Goal: Transaction & Acquisition: Book appointment/travel/reservation

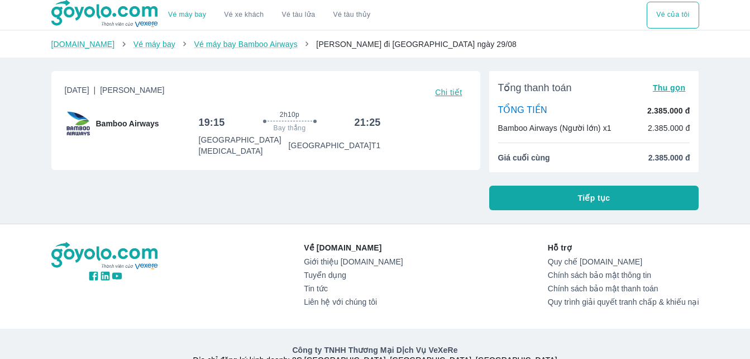
click at [569, 196] on button "Tiếp tục" at bounding box center [594, 197] width 210 height 25
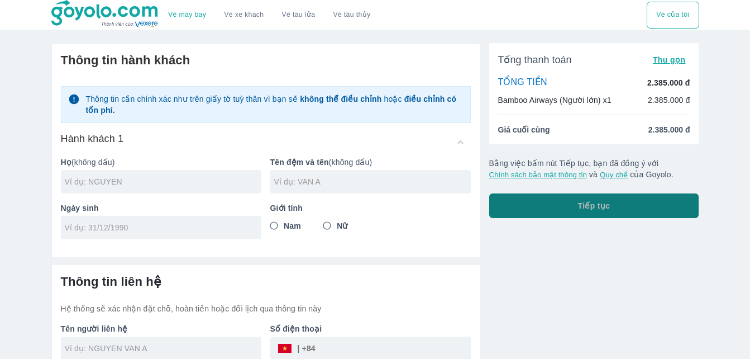
click at [578, 210] on button "Tiếp tục" at bounding box center [594, 205] width 210 height 25
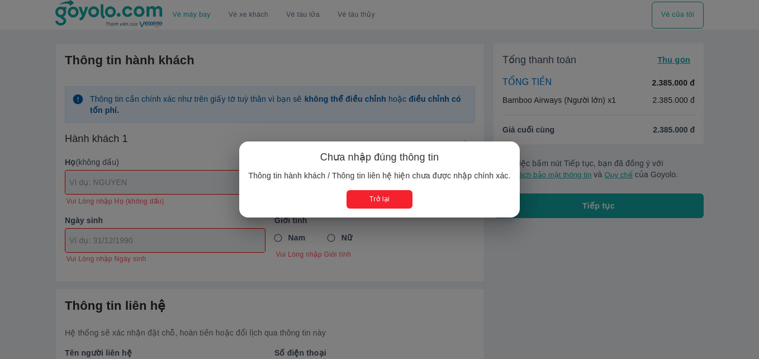
click at [383, 204] on button "Trở lại" at bounding box center [378, 199] width 65 height 18
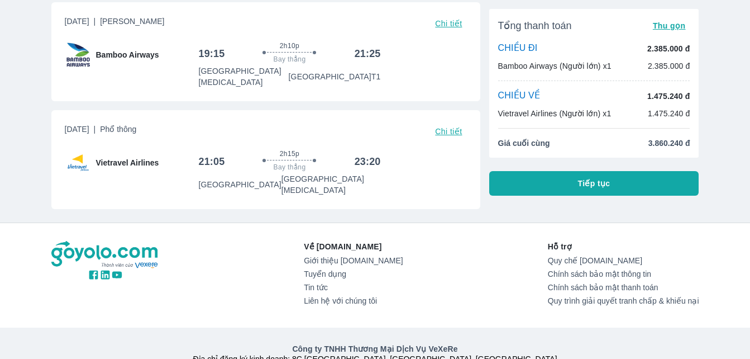
scroll to position [8, 0]
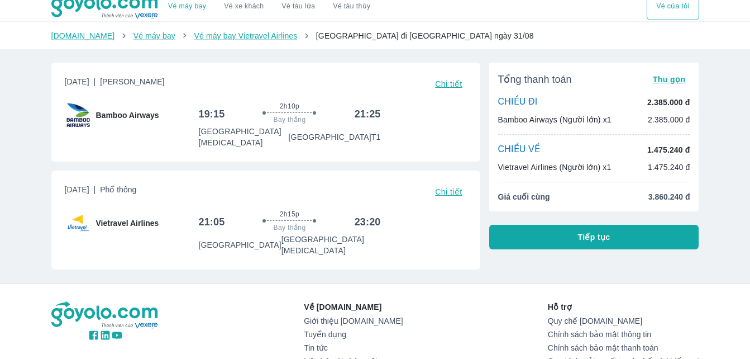
click at [548, 232] on button "Tiếp tục" at bounding box center [594, 237] width 210 height 25
